Goal: Task Accomplishment & Management: Use online tool/utility

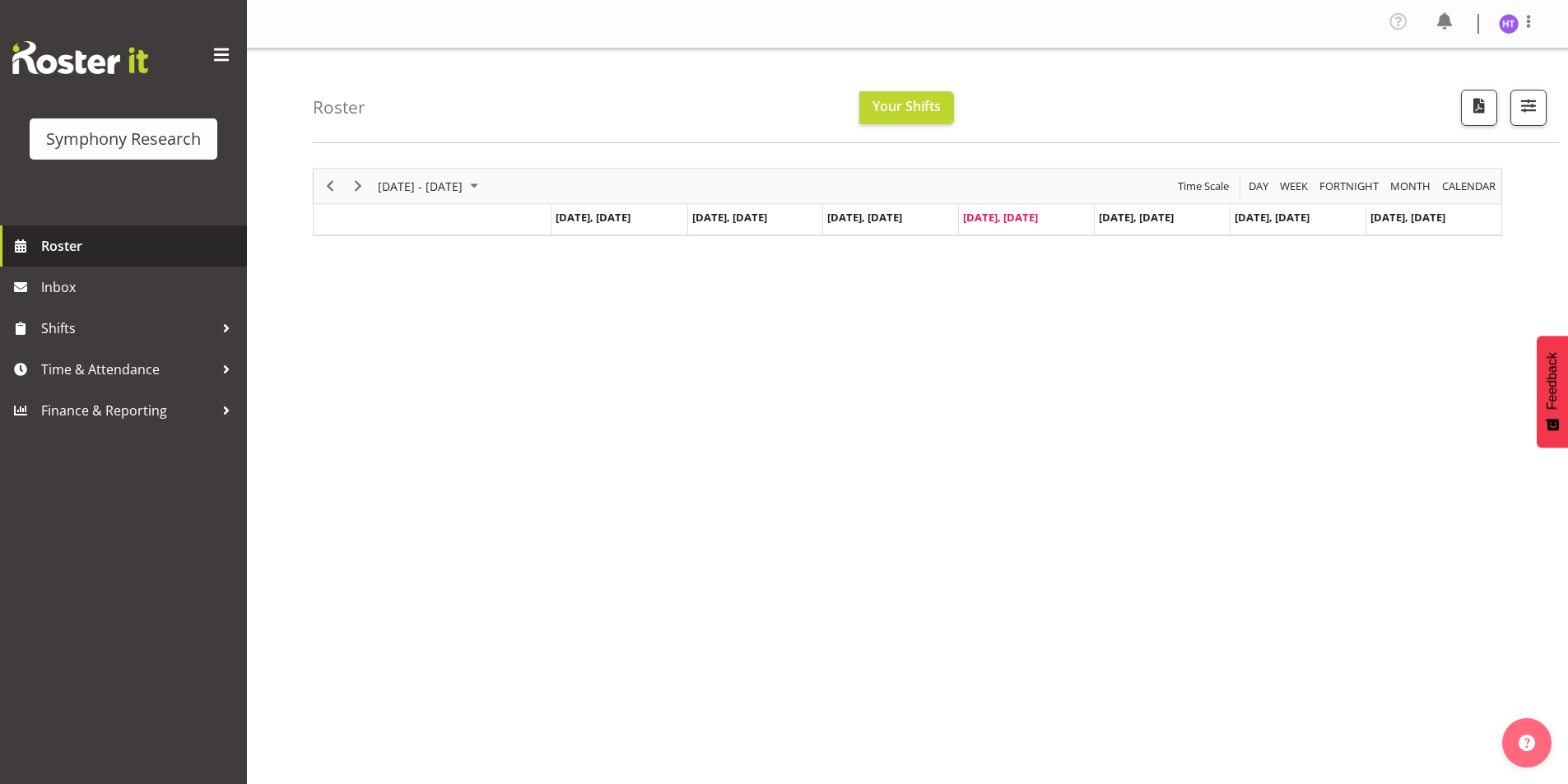
click at [88, 238] on span "Roster" at bounding box center [140, 246] width 197 height 25
click at [366, 184] on span "Next" at bounding box center [358, 186] width 20 height 20
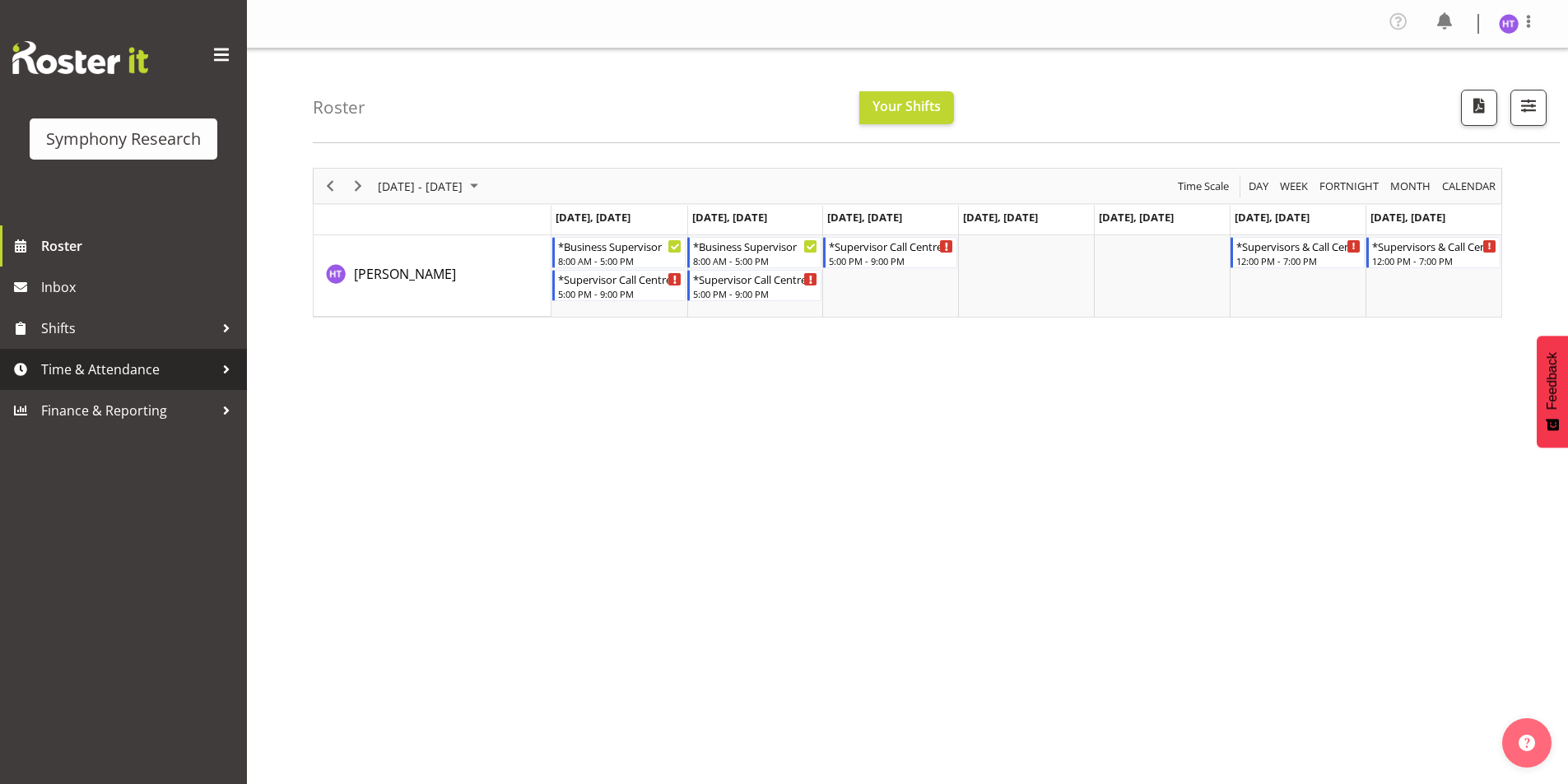
click at [132, 365] on span "Time & Attendance" at bounding box center [127, 370] width 172 height 25
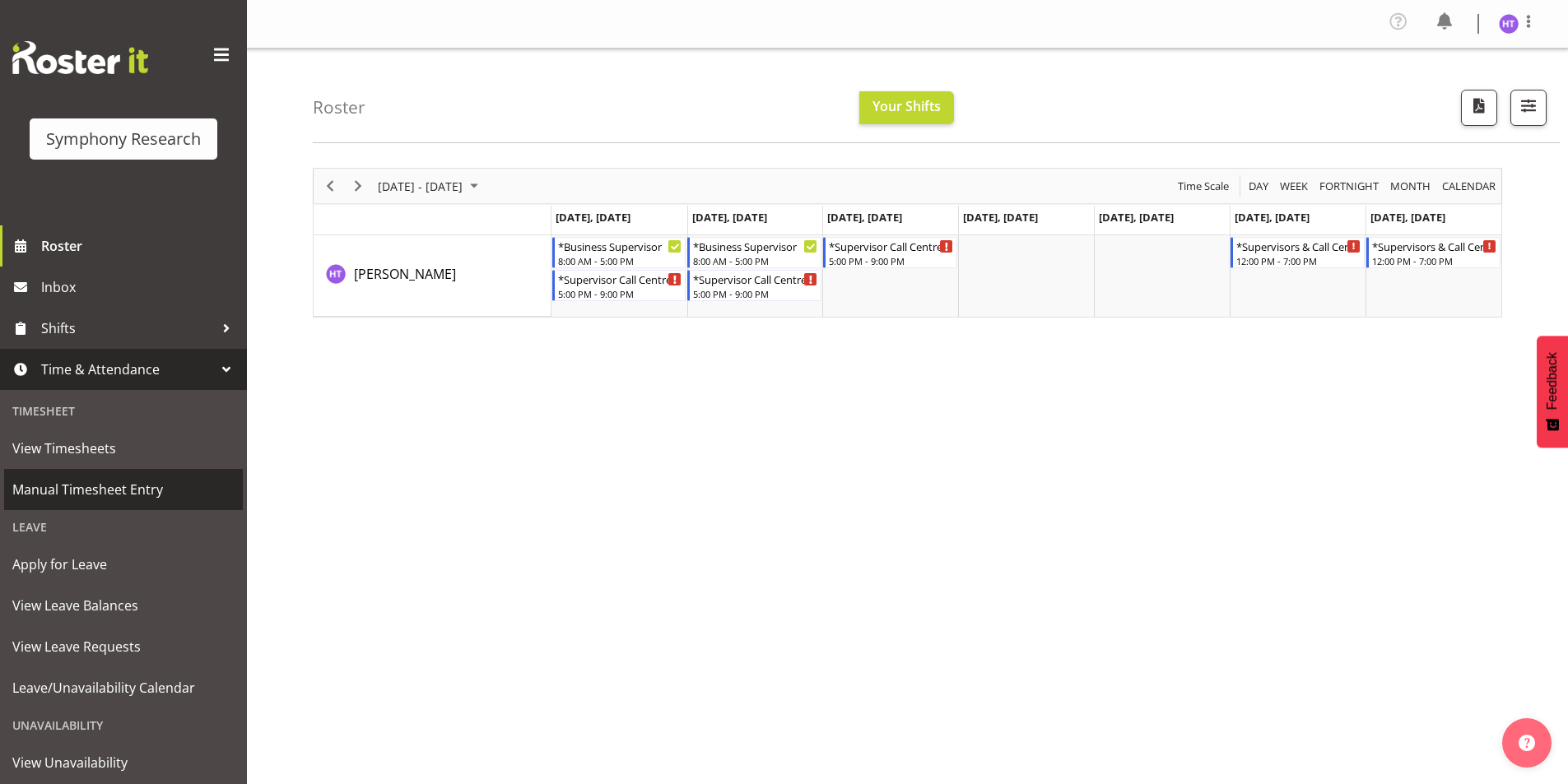
click at [101, 498] on span "Manual Timesheet Entry" at bounding box center [124, 490] width 222 height 25
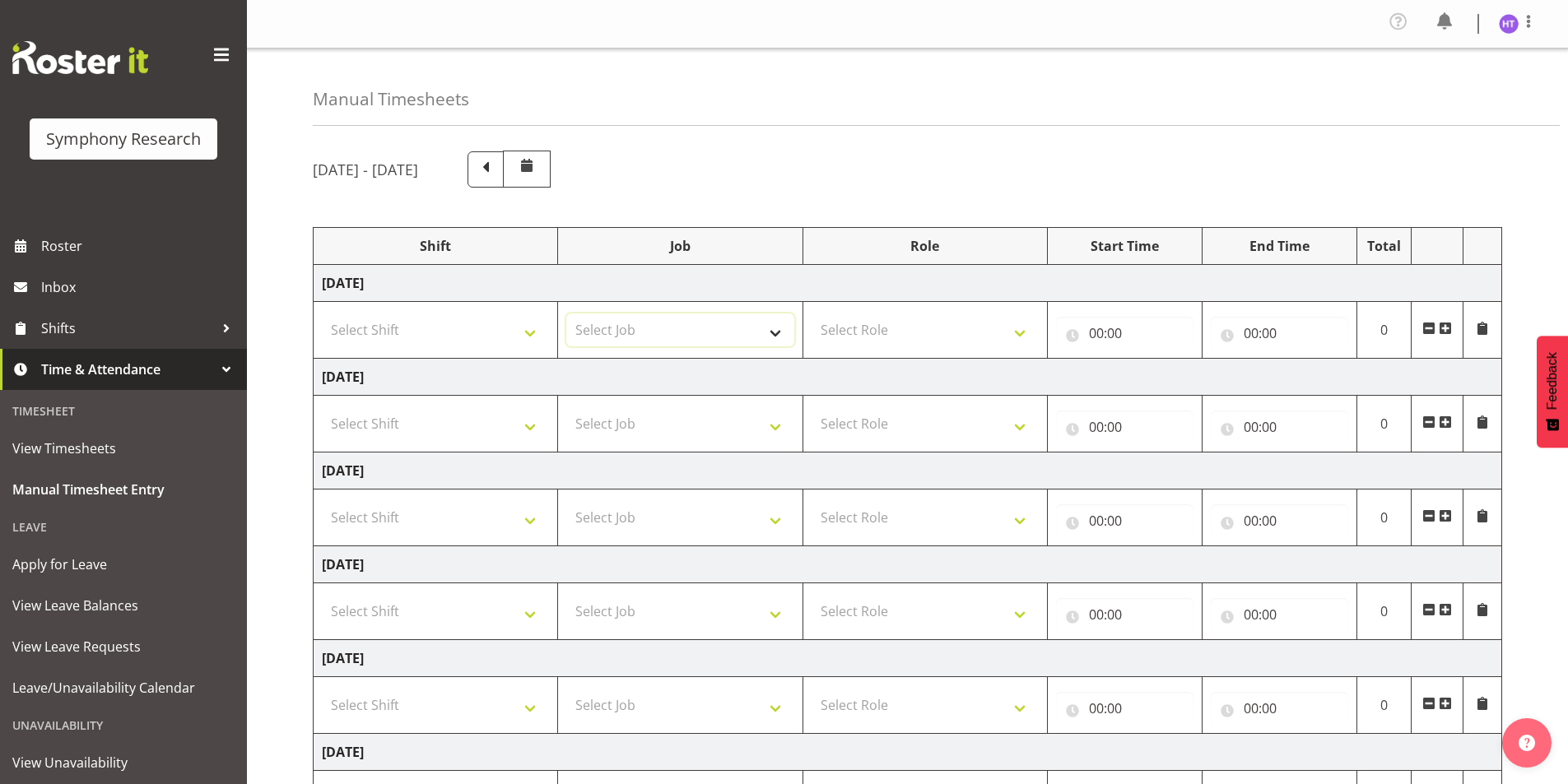
click at [590, 333] on select "Select Job 550060 IF Admin 553492 World Poll Aus Wave 2 Main 2025 553493 World …" at bounding box center [679, 329] width 227 height 33
